Goal: Task Accomplishment & Management: Use online tool/utility

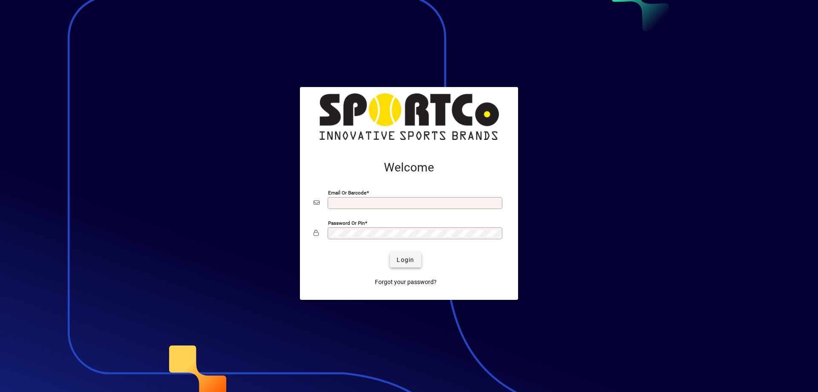
type input "**********"
click at [415, 263] on span "submit" at bounding box center [405, 259] width 31 height 20
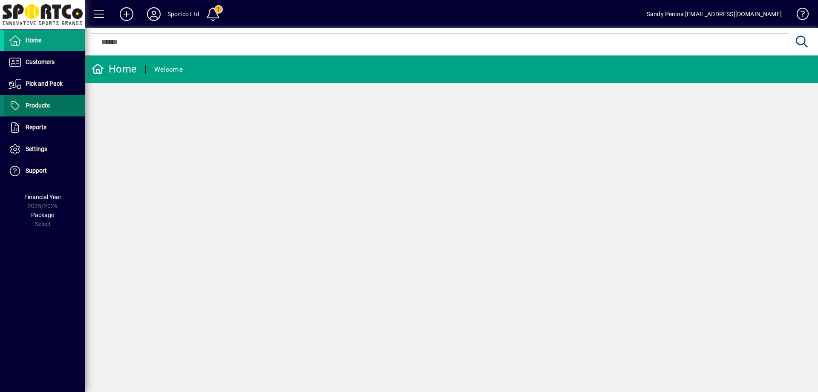
click at [53, 97] on span at bounding box center [44, 105] width 81 height 20
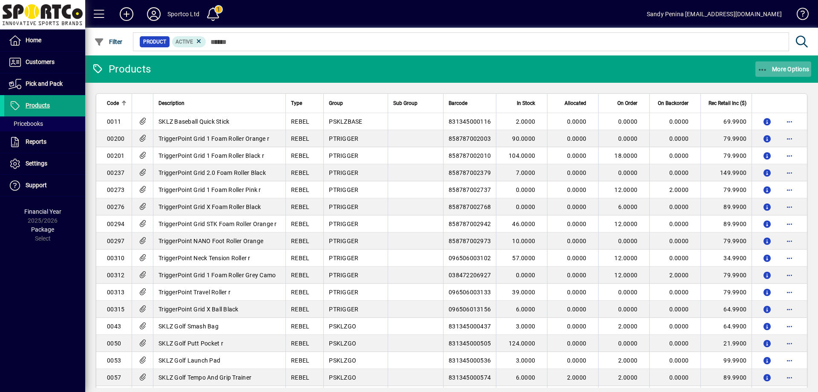
click at [760, 63] on span "button" at bounding box center [784, 69] width 56 height 20
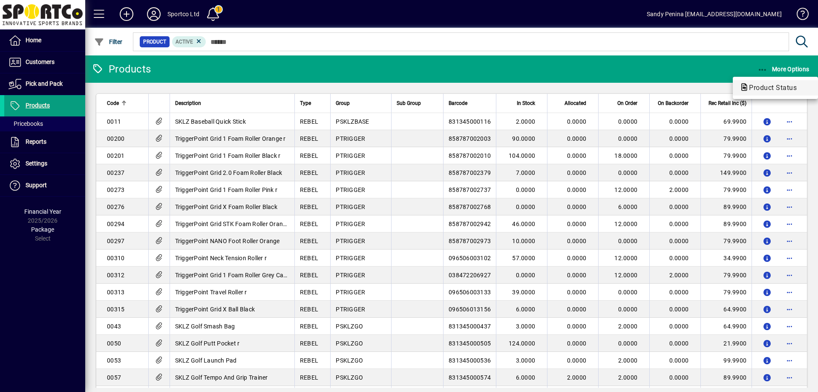
click at [762, 83] on span "Product Status" at bounding box center [776, 88] width 72 height 10
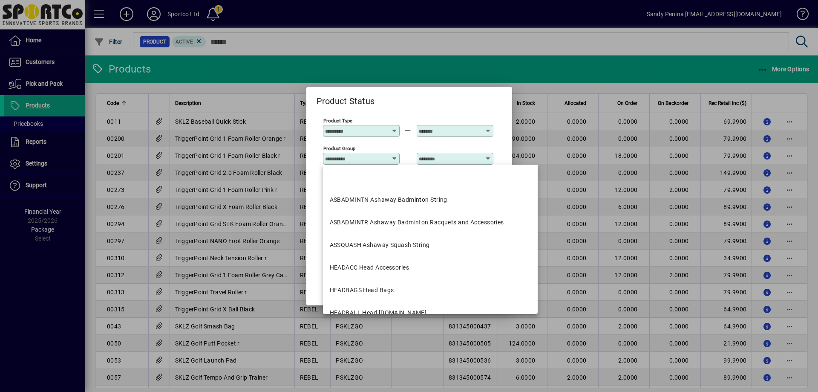
click at [351, 161] on input "Product Group" at bounding box center [356, 158] width 62 height 7
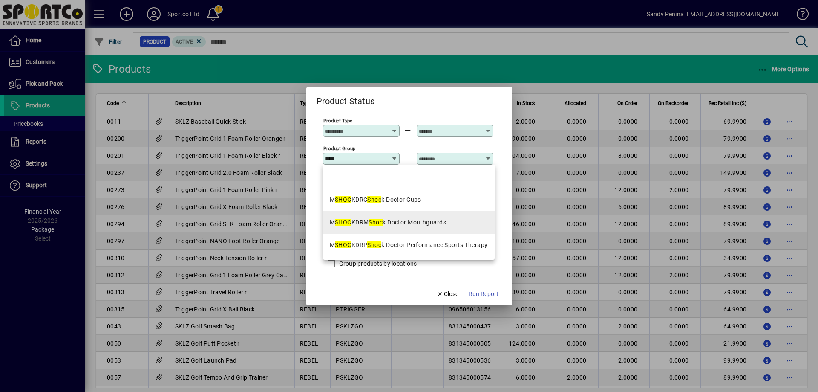
click at [394, 221] on div "M SHOC KDRM Shoc k Doctor Mouthguards" at bounding box center [388, 222] width 116 height 9
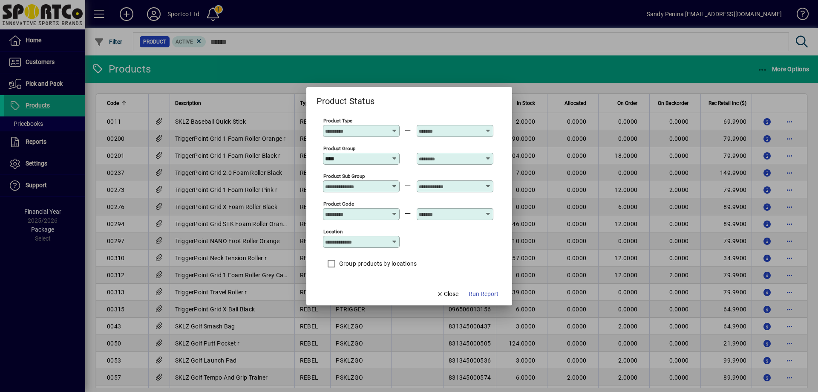
type input "**********"
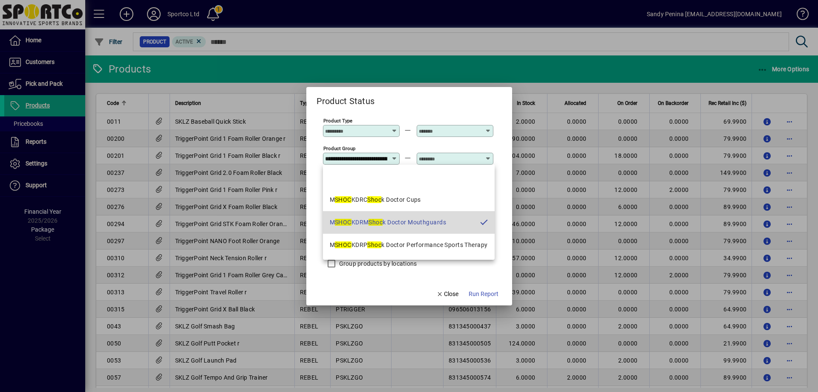
scroll to position [0, 53]
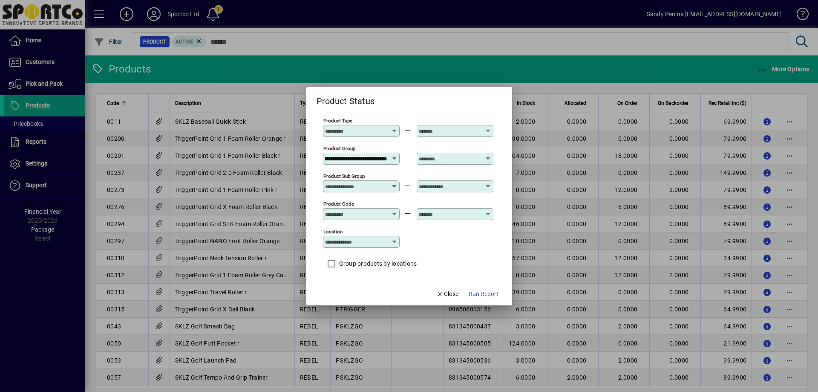
click at [459, 162] on div at bounding box center [455, 159] width 77 height 12
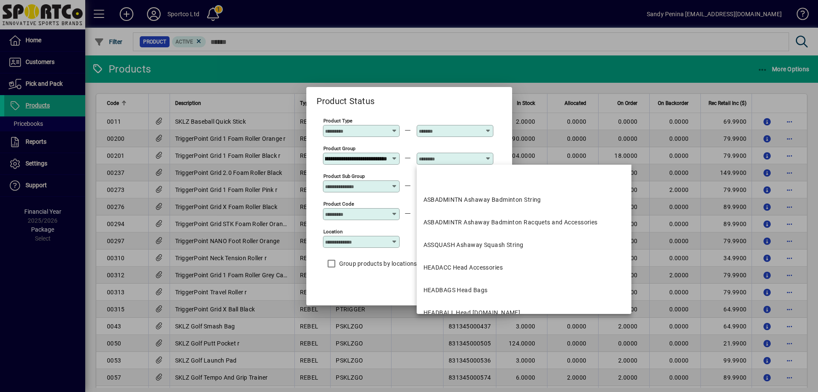
scroll to position [0, 0]
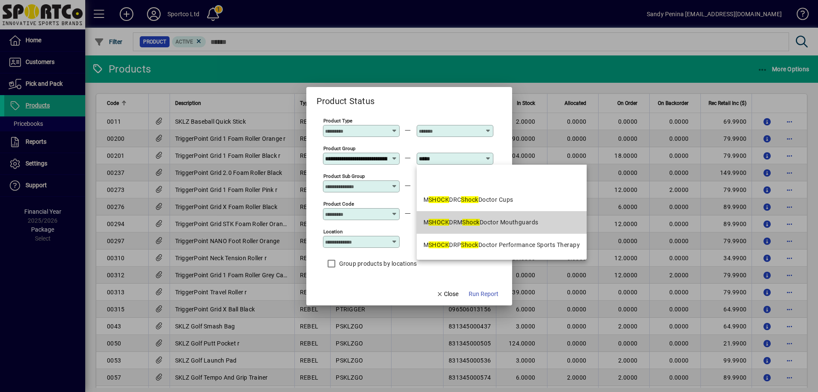
click at [491, 216] on mat-option "M SHOCK DRM Shock Doctor Mouthguards" at bounding box center [502, 222] width 170 height 23
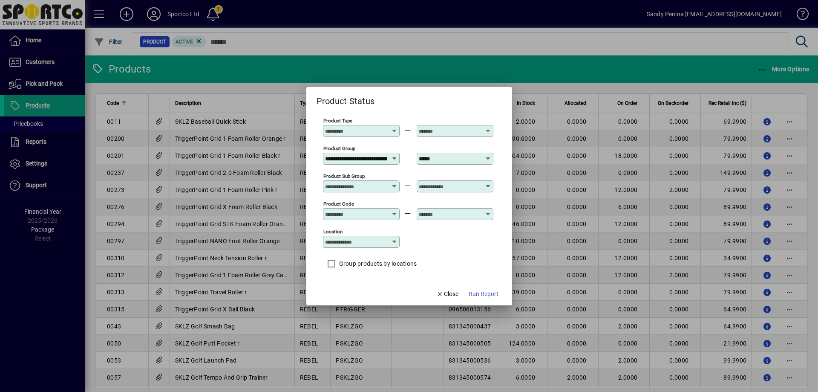
type input "**********"
click at [485, 292] on span "Run Report" at bounding box center [484, 293] width 30 height 9
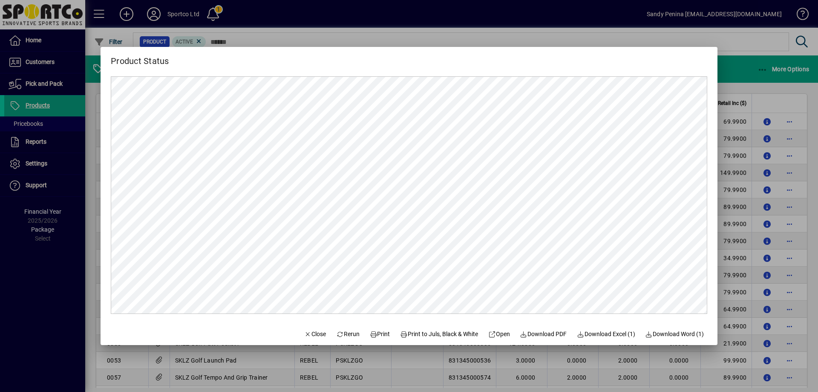
scroll to position [0, 0]
click at [370, 334] on icon at bounding box center [374, 334] width 8 height 6
click at [304, 336] on span "Close" at bounding box center [315, 333] width 22 height 9
